Goal: Navigation & Orientation: Find specific page/section

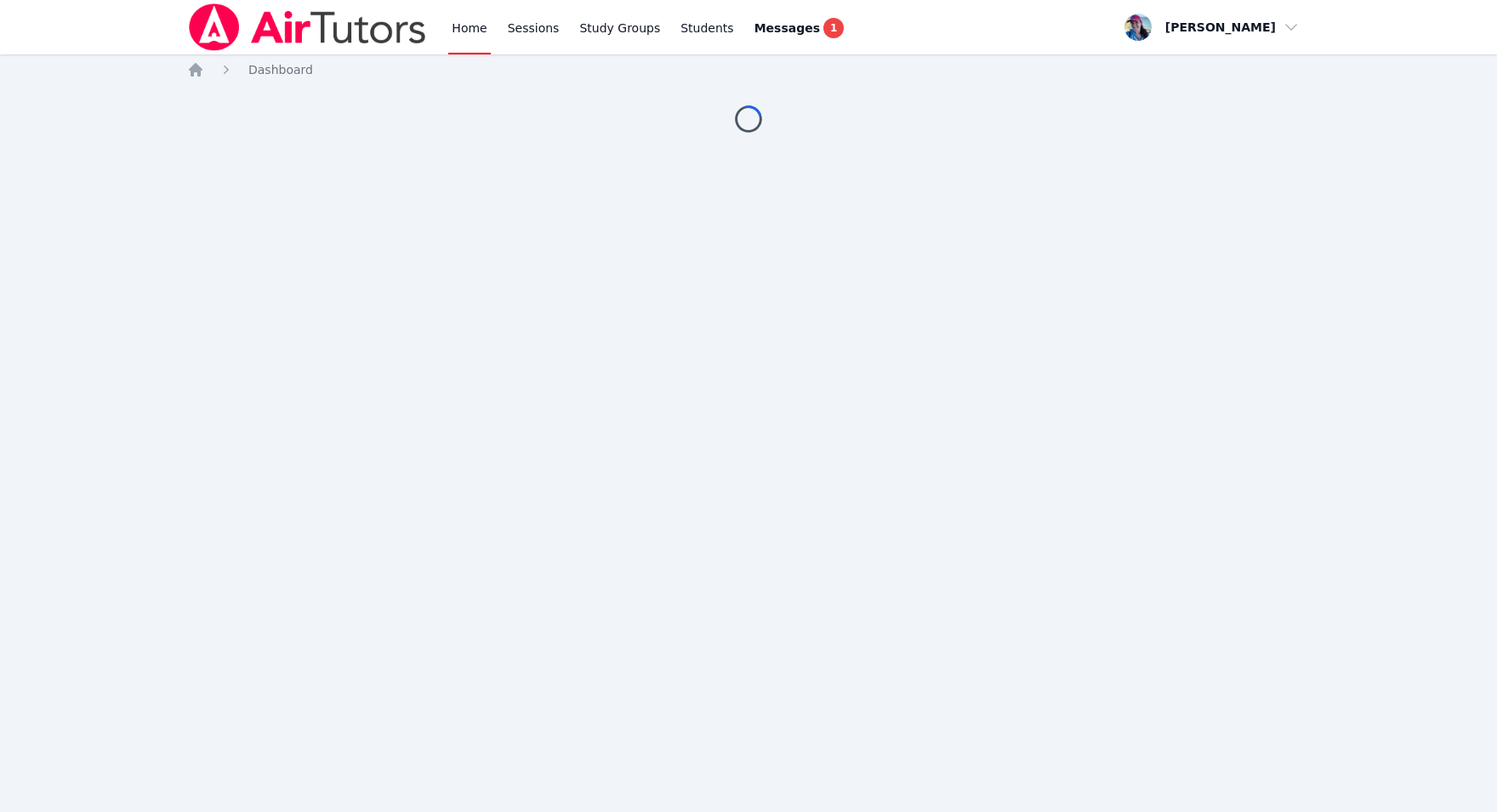
click at [462, 29] on link "Home" at bounding box center [469, 27] width 41 height 54
